Goal: Share content: Share content

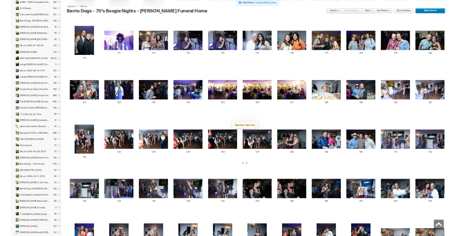
scroll to position [1100, 0]
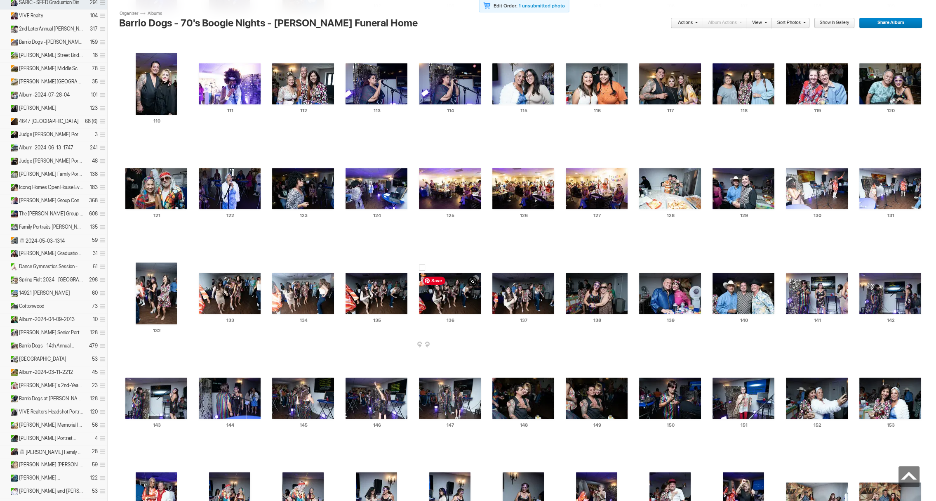
click at [457, 287] on img at bounding box center [450, 293] width 62 height 41
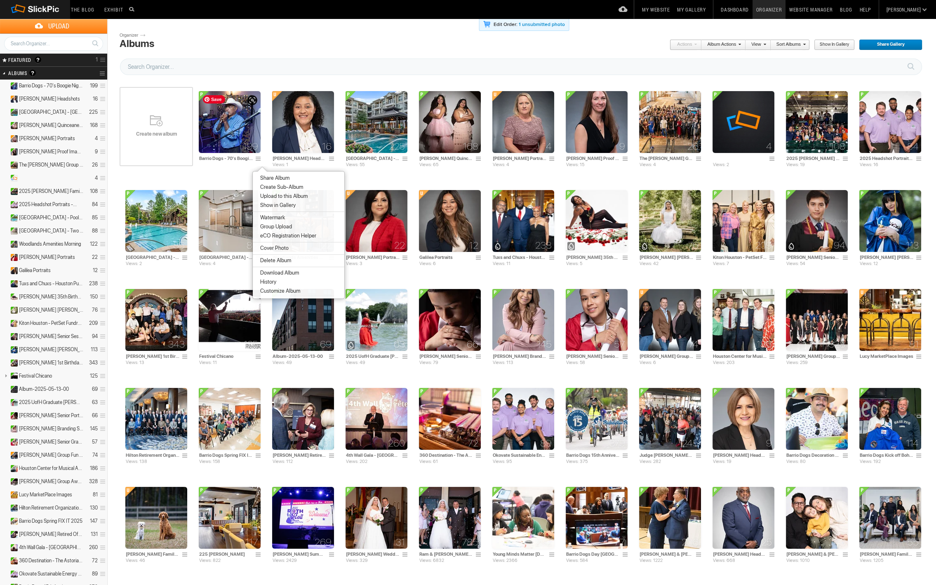
click at [234, 114] on img at bounding box center [230, 122] width 62 height 62
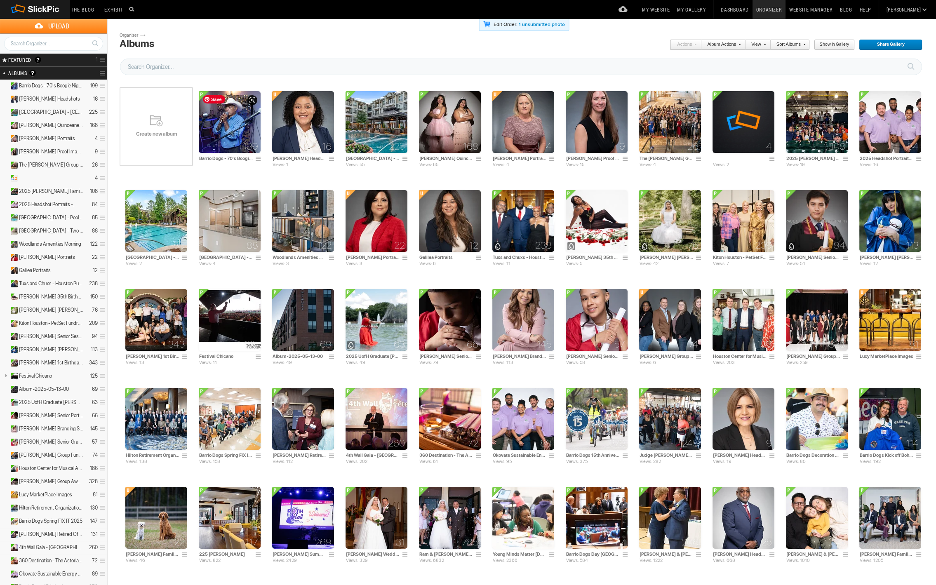
click at [234, 114] on img at bounding box center [230, 122] width 62 height 62
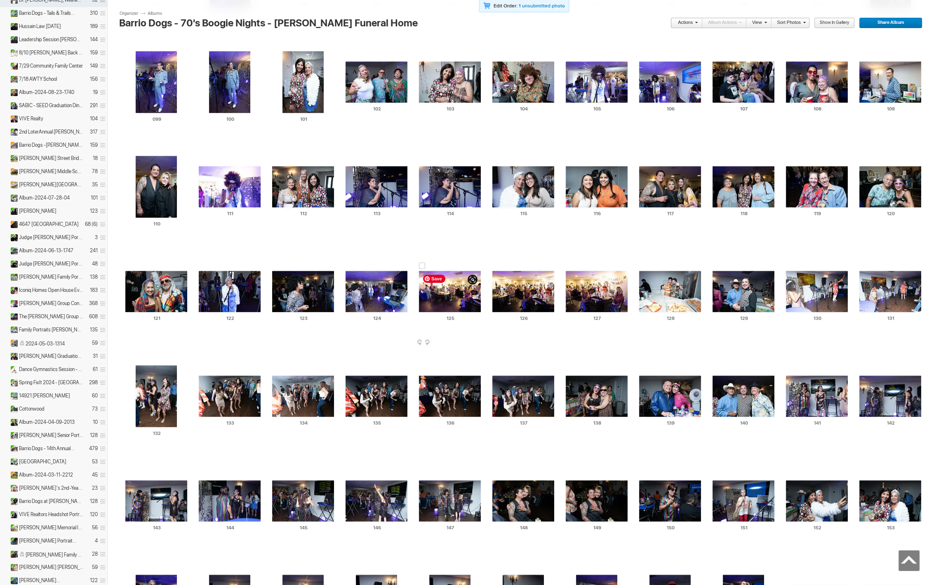
scroll to position [999, 0]
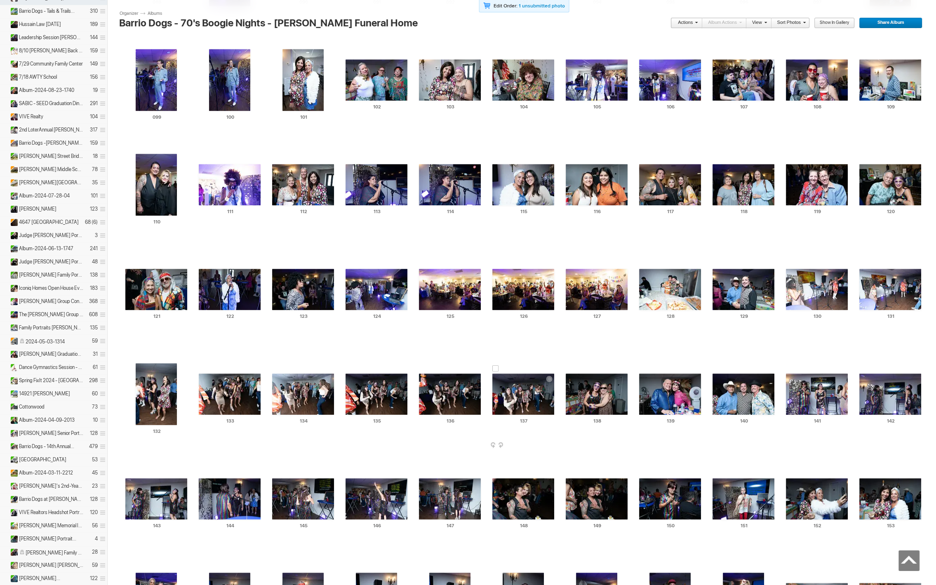
click at [554, 446] on span at bounding box center [553, 446] width 8 height 7
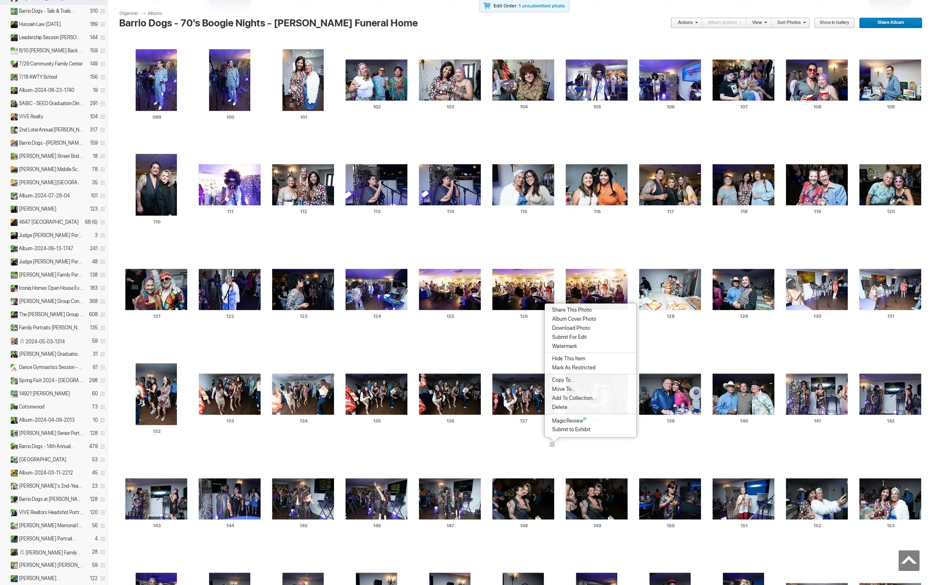
click at [567, 321] on span "Album Cover Photo" at bounding box center [573, 319] width 47 height 7
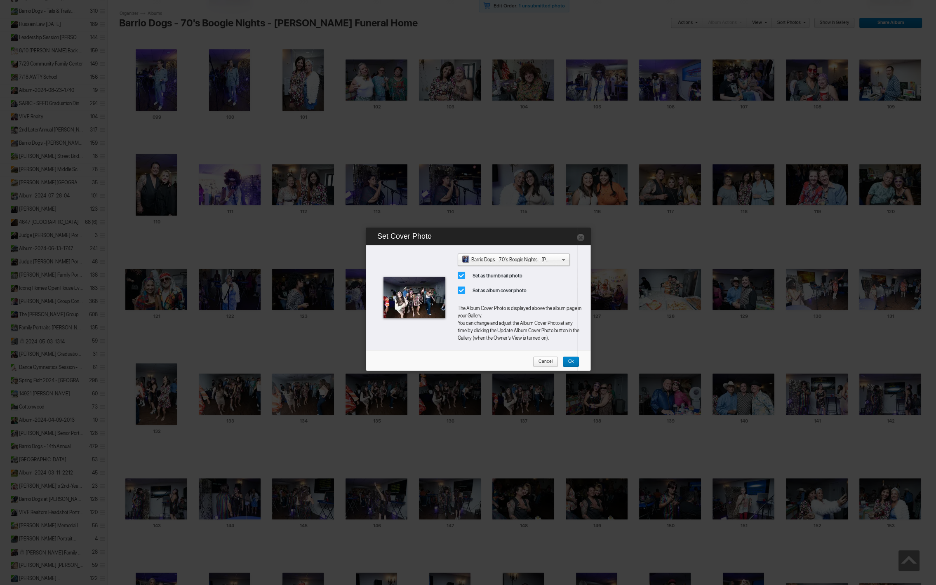
click at [572, 361] on span "Ok" at bounding box center [568, 362] width 11 height 11
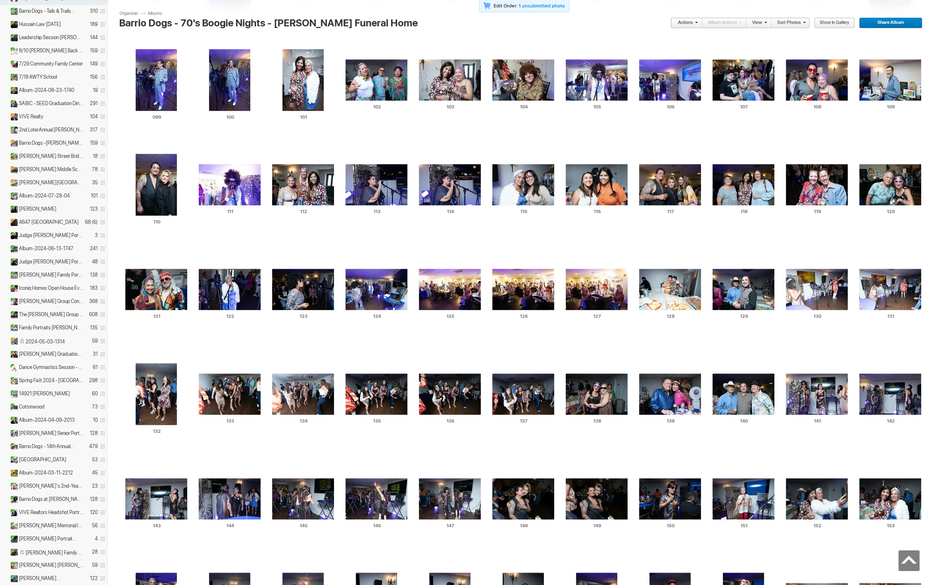
click at [882, 21] on span "Share Album" at bounding box center [888, 23] width 58 height 11
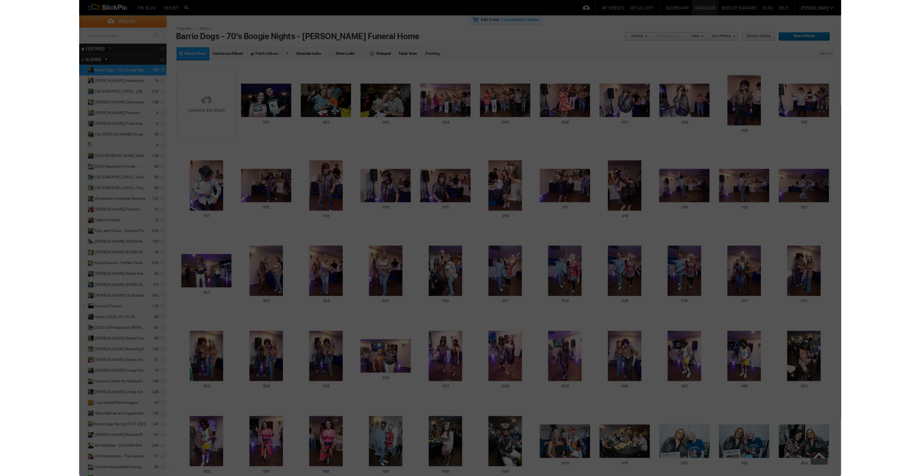
scroll to position [0, 0]
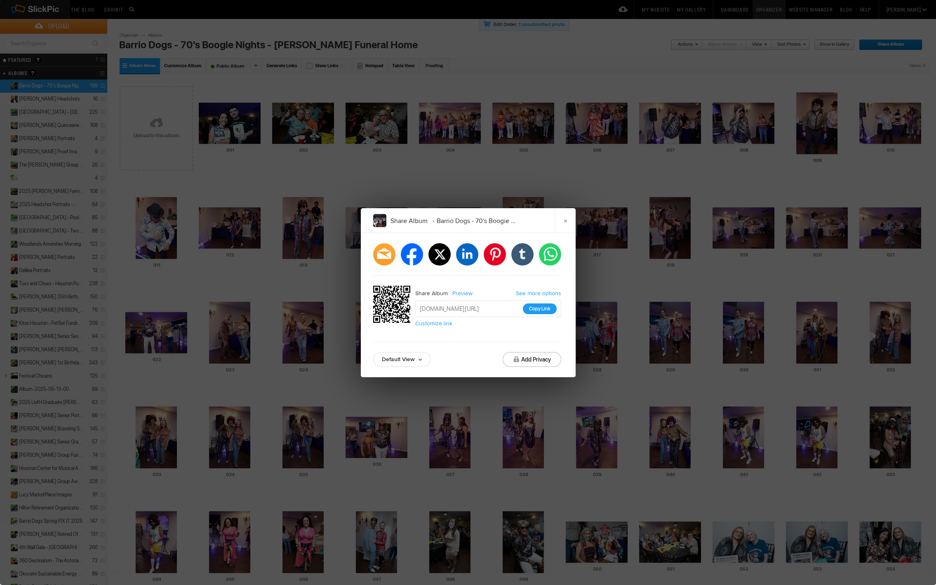
click at [537, 307] on button "Copy Link" at bounding box center [540, 309] width 34 height 11
click at [564, 220] on link "×" at bounding box center [565, 220] width 21 height 25
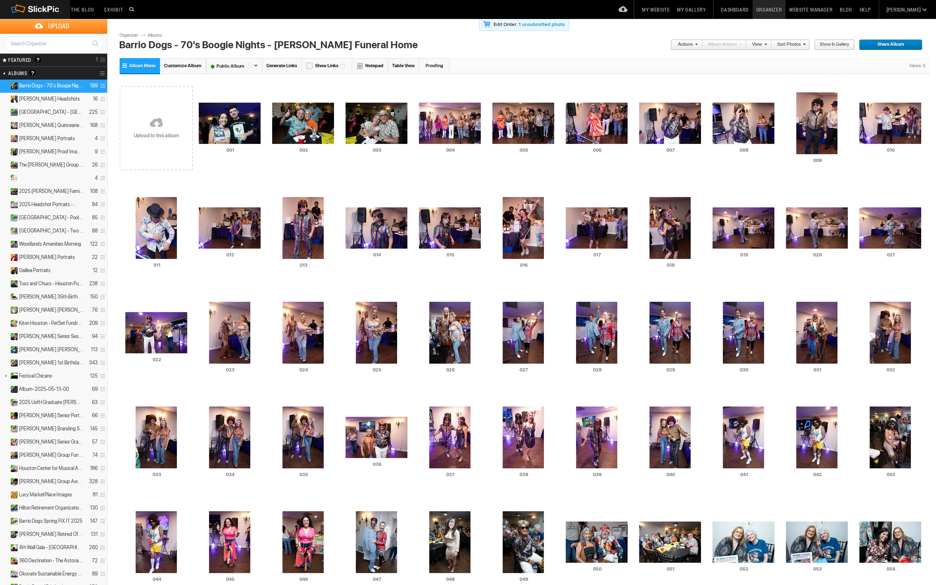
click at [538, 50] on section "Edit Order: 1 unsubmitted photo Actions Album Actions Actions View Sort Albums …" at bounding box center [524, 46] width 809 height 26
